Goal: Browse casually

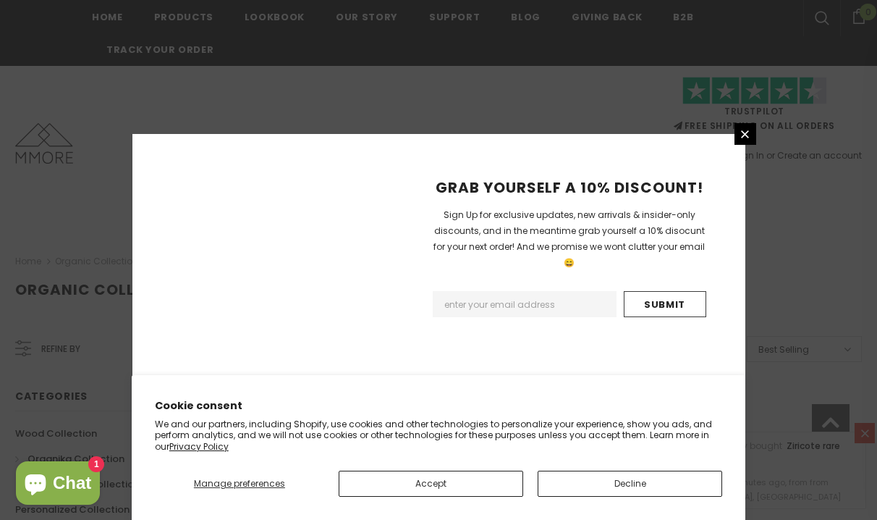
scroll to position [993, 0]
